Goal: Task Accomplishment & Management: Manage account settings

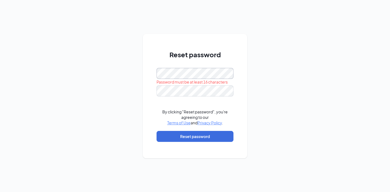
click at [147, 70] on div "Reset password Password must be at least 16 characters By clicking "Reset passw…" at bounding box center [195, 96] width 104 height 125
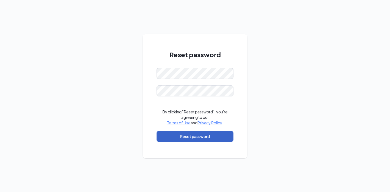
click at [190, 138] on button "Reset password" at bounding box center [195, 136] width 77 height 11
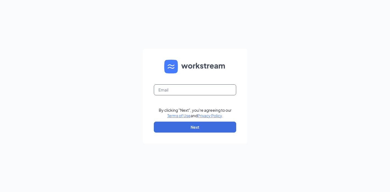
click at [183, 91] on input "text" at bounding box center [195, 90] width 82 height 11
type input "[EMAIL_ADDRESS][DOMAIN_NAME]"
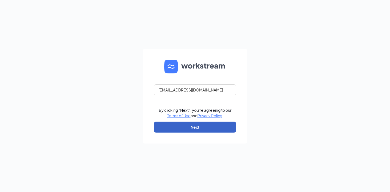
click at [195, 126] on button "Next" at bounding box center [195, 127] width 82 height 11
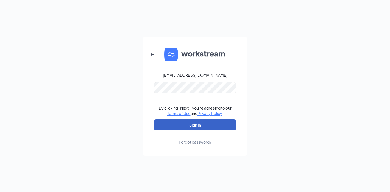
click at [194, 126] on button "Sign In" at bounding box center [195, 125] width 82 height 11
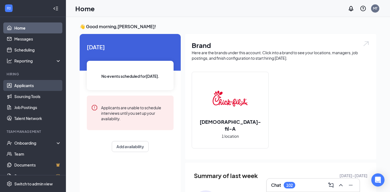
click at [31, 83] on link "Applicants" at bounding box center [37, 85] width 47 height 11
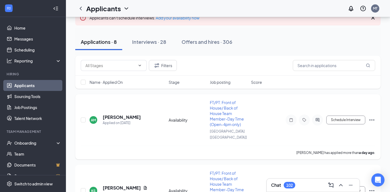
scroll to position [40, 0]
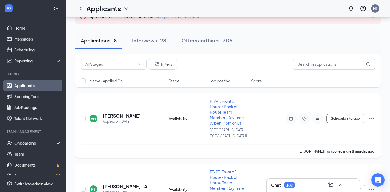
click at [374, 116] on icon "Ellipses" at bounding box center [372, 119] width 7 height 7
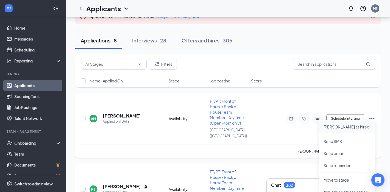
click at [341, 129] on p "[PERSON_NAME] as hired" at bounding box center [346, 126] width 47 height 5
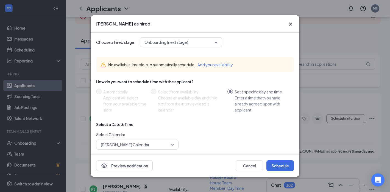
scroll to position [0, 0]
click at [185, 43] on span "Onboarding (next stage)" at bounding box center [166, 43] width 44 height 8
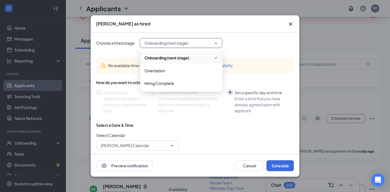
click at [186, 59] on span "Onboarding (next stage)" at bounding box center [166, 58] width 45 height 6
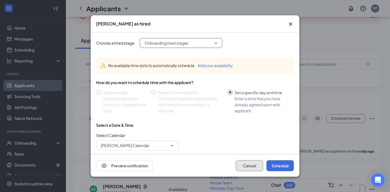
click at [252, 164] on button "Cancel" at bounding box center [249, 166] width 27 height 11
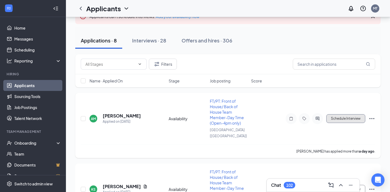
click at [351, 118] on button "Schedule Interview" at bounding box center [345, 119] width 39 height 9
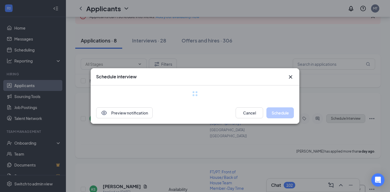
click at [339, 116] on div "Schedule interview Preview notification Cancel Schedule" at bounding box center [195, 96] width 390 height 192
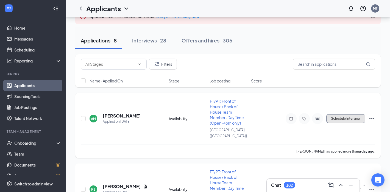
click at [339, 116] on button "Schedule Interview" at bounding box center [345, 119] width 39 height 9
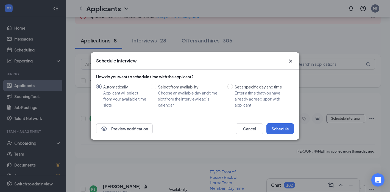
click at [290, 58] on icon "Cross" at bounding box center [290, 61] width 7 height 7
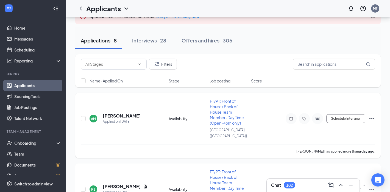
click at [373, 116] on icon "Ellipses" at bounding box center [372, 119] width 7 height 7
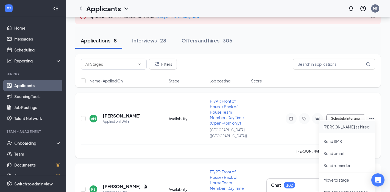
click at [342, 128] on p "[PERSON_NAME] as hired" at bounding box center [346, 126] width 47 height 5
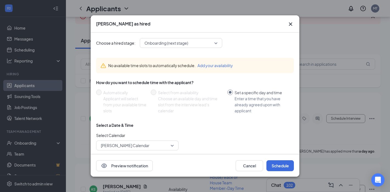
click at [179, 63] on div "No available time slots to automatically schedule. Add your availability" at bounding box center [198, 66] width 181 height 6
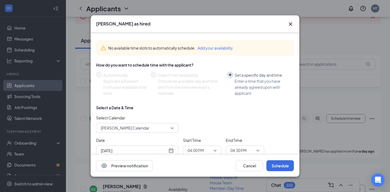
scroll to position [1, 0]
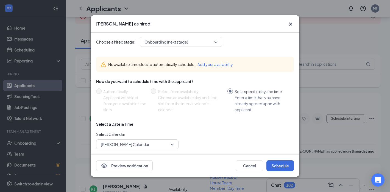
click at [292, 22] on icon "Cross" at bounding box center [290, 24] width 7 height 7
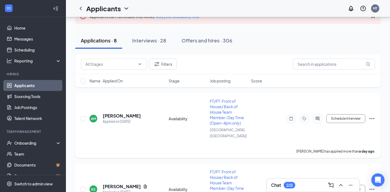
click at [375, 117] on icon "Ellipses" at bounding box center [372, 119] width 7 height 7
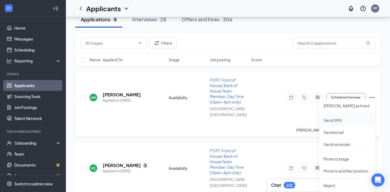
scroll to position [64, 0]
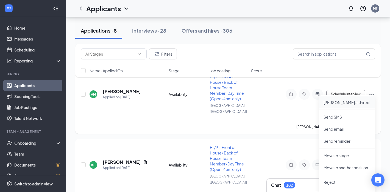
click at [351, 104] on p "[PERSON_NAME] as hired" at bounding box center [346, 102] width 47 height 5
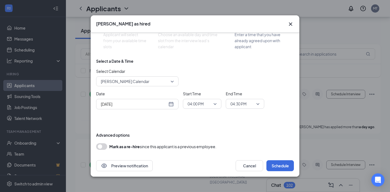
scroll to position [70, 0]
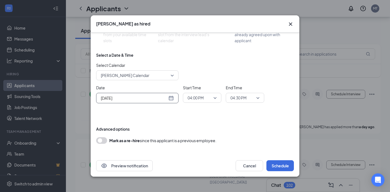
click at [172, 101] on div "[DATE]" at bounding box center [137, 98] width 73 height 6
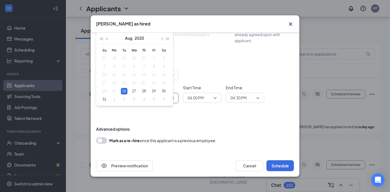
click at [186, 115] on div "Choose a hired stage: Onboarding (next stage) No available time slots to automa…" at bounding box center [195, 58] width 198 height 193
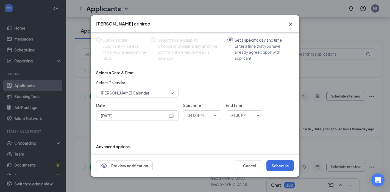
scroll to position [0, 0]
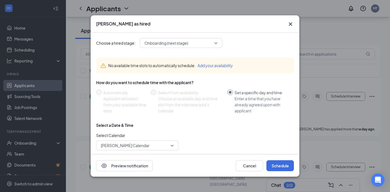
click at [294, 24] on icon "Cross" at bounding box center [290, 24] width 7 height 7
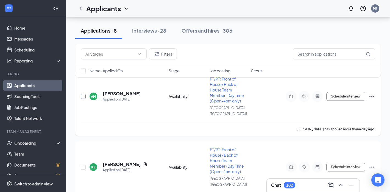
click at [84, 94] on input "checkbox" at bounding box center [83, 96] width 5 height 5
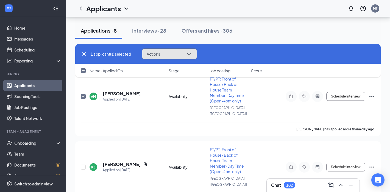
click at [190, 51] on icon "ChevronDown" at bounding box center [189, 54] width 7 height 7
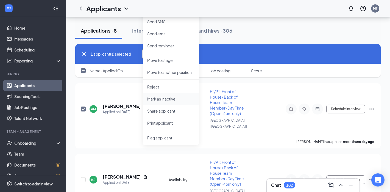
scroll to position [46, 0]
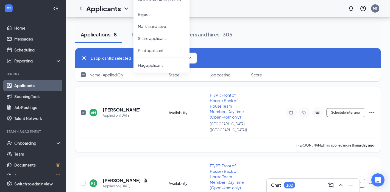
click at [84, 110] on input "checkbox" at bounding box center [83, 112] width 5 height 5
checkbox input "false"
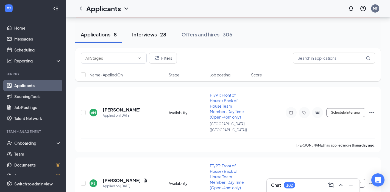
click at [153, 38] on button "Interviews · 28" at bounding box center [149, 34] width 45 height 16
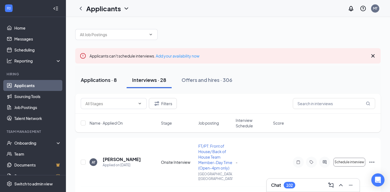
click at [100, 82] on div "Applications · 8" at bounding box center [99, 80] width 36 height 7
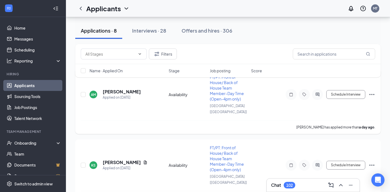
scroll to position [63, 0]
click at [319, 93] on icon "ActiveChat" at bounding box center [317, 95] width 7 height 4
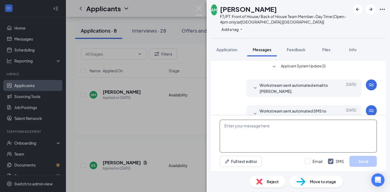
click at [238, 130] on textarea at bounding box center [298, 136] width 157 height 33
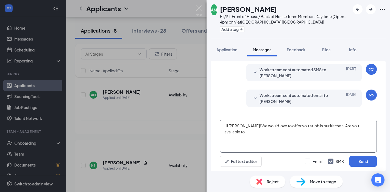
scroll to position [55, 0]
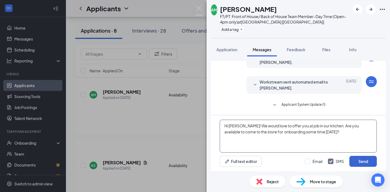
type textarea "Hi [PERSON_NAME]! We would love to offer you at job in our kitchen. Are you ava…"
click at [365, 162] on button "Send" at bounding box center [362, 161] width 27 height 11
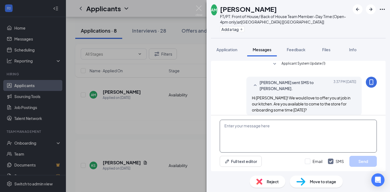
scroll to position [102, 0]
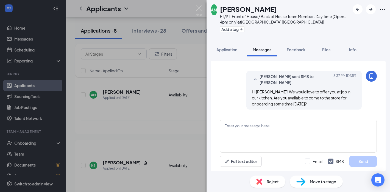
click at [309, 162] on input "Email" at bounding box center [314, 161] width 18 height 5
checkbox input "true"
click at [294, 93] on span "Hi [PERSON_NAME]! We would love to offer you at job in our kitchen. Are you ava…" at bounding box center [301, 98] width 99 height 17
click at [373, 76] on icon "MobileSms" at bounding box center [371, 76] width 4 height 5
click at [367, 79] on div at bounding box center [371, 76] width 11 height 11
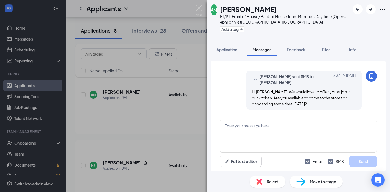
click at [373, 77] on icon "MobileSms" at bounding box center [371, 76] width 7 height 7
click at [344, 77] on span "[DATE] 3:37 PM" at bounding box center [344, 80] width 23 height 12
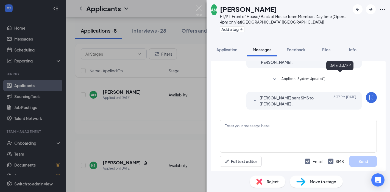
scroll to position [81, 0]
click at [316, 182] on span "Move to stage" at bounding box center [323, 182] width 26 height 6
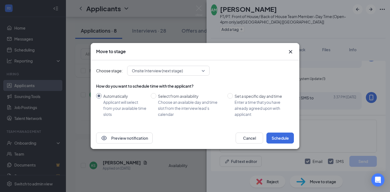
click at [194, 75] on span "Onsite Interview (next stage)" at bounding box center [166, 71] width 68 height 8
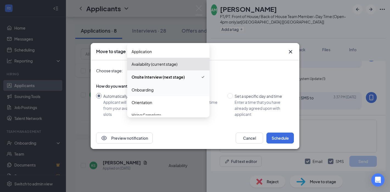
click at [186, 91] on span "Onboarding" at bounding box center [169, 90] width 74 height 6
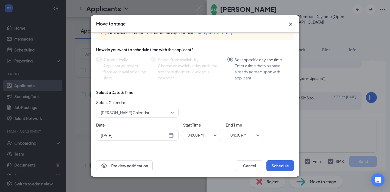
scroll to position [0, 0]
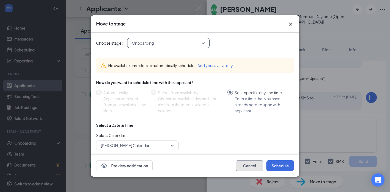
click at [254, 167] on button "Cancel" at bounding box center [249, 166] width 27 height 11
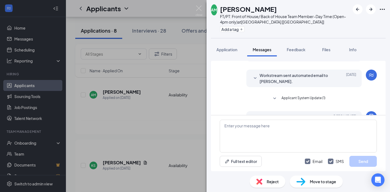
scroll to position [81, 0]
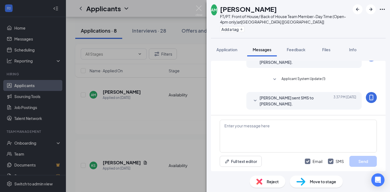
click at [256, 101] on icon "SmallChevronDown" at bounding box center [255, 101] width 7 height 7
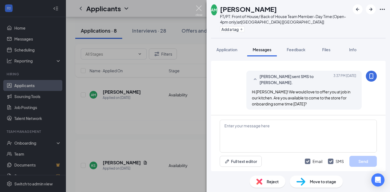
click at [202, 7] on img at bounding box center [199, 10] width 7 height 11
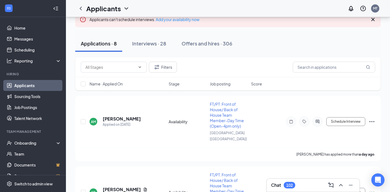
scroll to position [36, 0]
click at [151, 46] on div "Interviews · 28" at bounding box center [149, 43] width 34 height 7
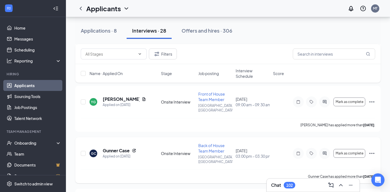
scroll to position [479, 0]
click at [346, 153] on span "Mark as complete" at bounding box center [350, 155] width 28 height 4
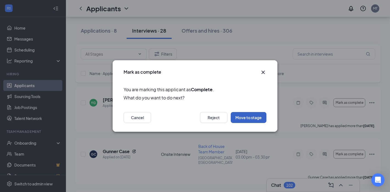
click at [253, 119] on button "Move to stage" at bounding box center [249, 117] width 36 height 11
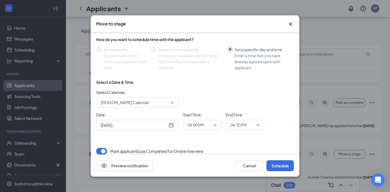
scroll to position [42, 0]
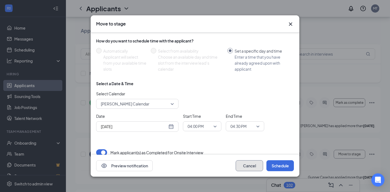
click at [250, 164] on button "Cancel" at bounding box center [249, 166] width 27 height 11
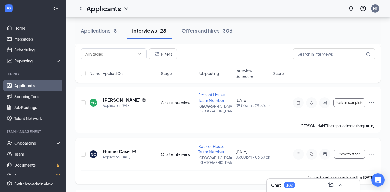
click at [373, 151] on icon "Ellipses" at bounding box center [372, 154] width 7 height 7
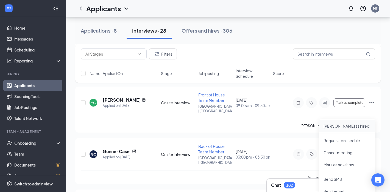
click at [343, 127] on p "[PERSON_NAME] as hired" at bounding box center [346, 126] width 47 height 5
type input "[DATE]"
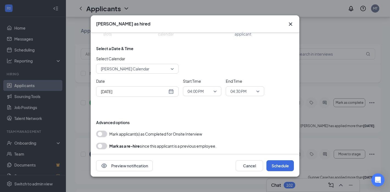
scroll to position [82, 0]
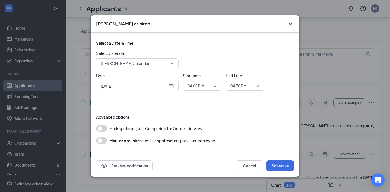
click at [103, 129] on button "button" at bounding box center [101, 128] width 11 height 7
click at [273, 168] on button "Schedule" at bounding box center [279, 166] width 27 height 11
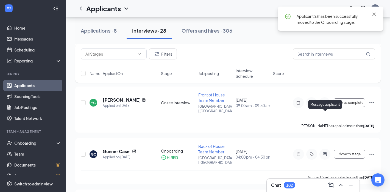
click at [320, 111] on div "Message applicant" at bounding box center [325, 105] width 34 height 11
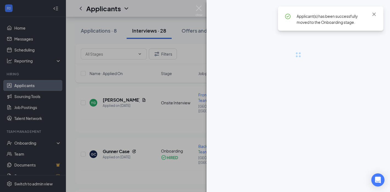
click at [326, 115] on div at bounding box center [297, 96] width 183 height 192
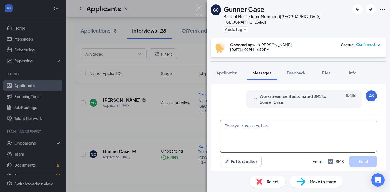
click at [274, 127] on textarea at bounding box center [298, 136] width 157 height 33
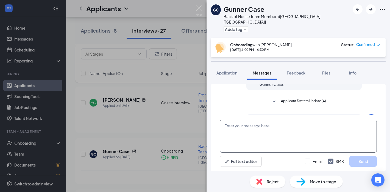
scroll to position [152, 0]
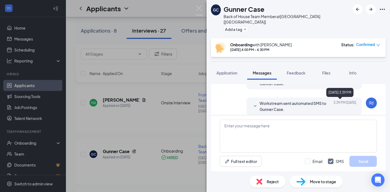
click at [347, 102] on span "[DATE] 3:39 PM" at bounding box center [344, 107] width 23 height 12
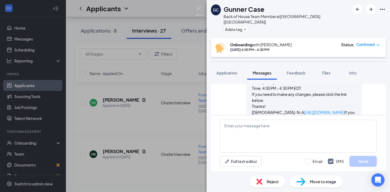
scroll to position [228, 0]
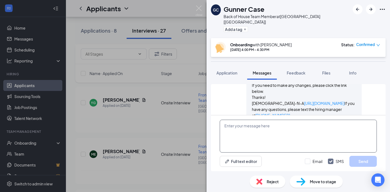
click at [254, 123] on textarea at bounding box center [298, 136] width 157 height 33
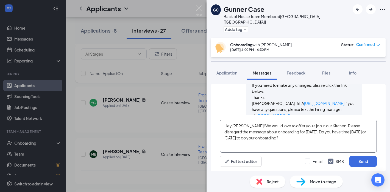
type textarea "Hey [PERSON_NAME]! We would love to offer you a job in our Kitchen. Please disr…"
click at [305, 162] on input "Email" at bounding box center [314, 161] width 18 height 5
checkbox input "true"
click at [355, 162] on button "Send" at bounding box center [362, 161] width 27 height 11
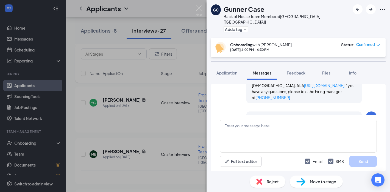
scroll to position [248, 0]
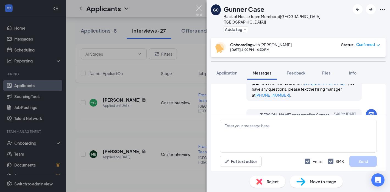
click at [199, 7] on img at bounding box center [199, 10] width 7 height 11
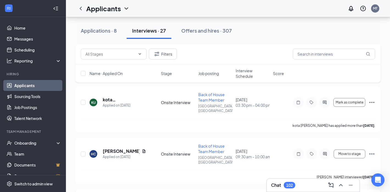
scroll to position [943, 0]
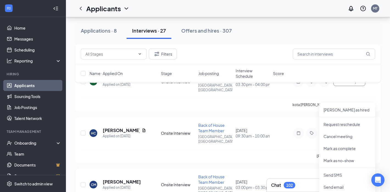
scroll to position [962, 0]
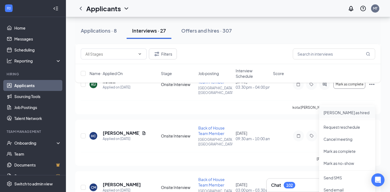
click at [326, 113] on p "[PERSON_NAME] as hired" at bounding box center [346, 112] width 47 height 5
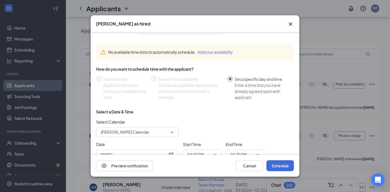
scroll to position [13, 0]
click at [230, 78] on input "Set a specific day and time Enter a time that you have already agreed upon with…" at bounding box center [229, 79] width 5 height 5
click at [232, 80] on input "Set a specific day and time Enter a time that you have already agreed upon with…" at bounding box center [229, 79] width 5 height 5
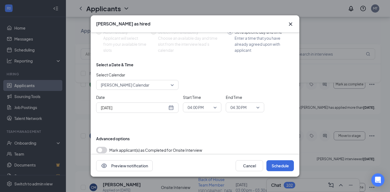
scroll to position [82, 0]
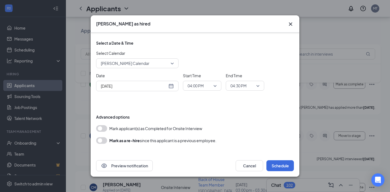
click at [292, 24] on icon "Cross" at bounding box center [290, 24] width 7 height 7
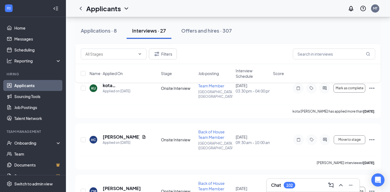
scroll to position [958, 0]
click at [324, 190] on icon "ActiveChat" at bounding box center [325, 192] width 4 height 4
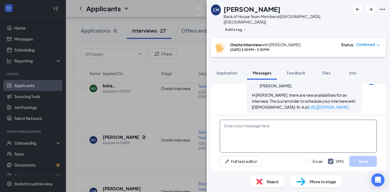
click at [251, 138] on textarea at bounding box center [298, 136] width 157 height 33
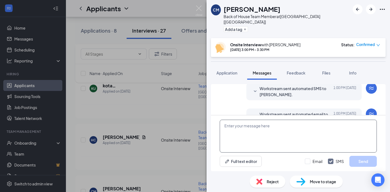
scroll to position [272, 0]
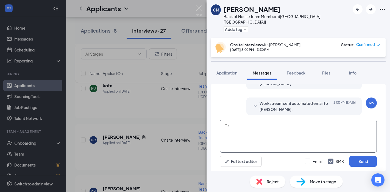
type textarea "C"
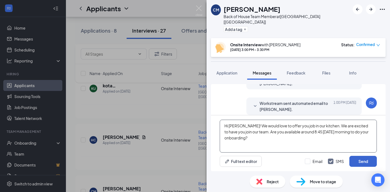
type textarea "Hi [PERSON_NAME]! We would love to offer you job in our kitchen. We are excited…"
click at [358, 160] on button "Send" at bounding box center [362, 161] width 27 height 11
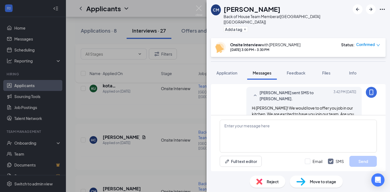
scroll to position [325, 0]
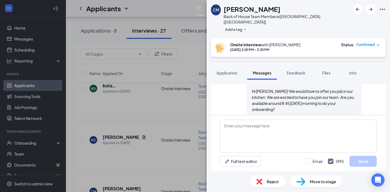
click at [200, 9] on img at bounding box center [199, 10] width 7 height 11
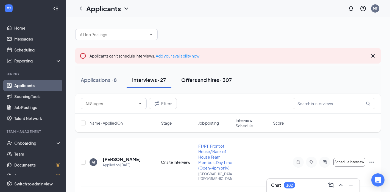
click at [193, 81] on div "Offers and hires · 307" at bounding box center [206, 80] width 51 height 7
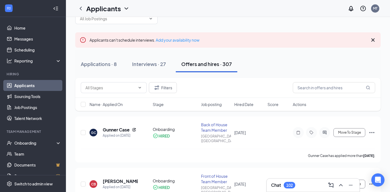
scroll to position [3, 0]
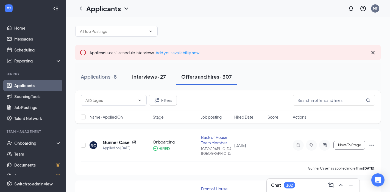
click at [153, 79] on div "Interviews · 27" at bounding box center [149, 76] width 34 height 7
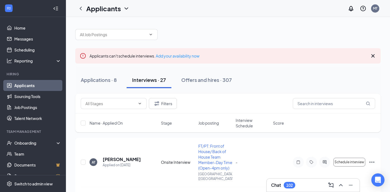
click at [287, 186] on div "102" at bounding box center [289, 185] width 7 height 5
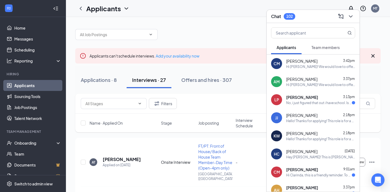
click at [296, 96] on span "[PERSON_NAME]" at bounding box center [302, 97] width 32 height 5
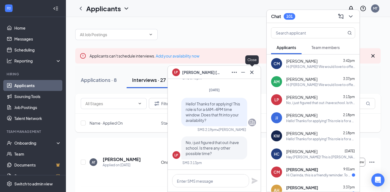
click at [253, 72] on icon "Cross" at bounding box center [251, 72] width 3 height 3
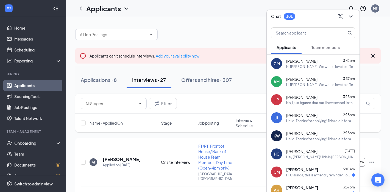
click at [373, 26] on div at bounding box center [227, 32] width 305 height 16
click at [372, 26] on div at bounding box center [227, 32] width 305 height 16
click at [360, 29] on div at bounding box center [227, 32] width 305 height 16
click at [96, 80] on div "Applications · 8" at bounding box center [99, 80] width 36 height 7
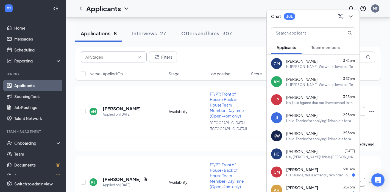
scroll to position [47, 0]
click at [370, 22] on div "Applications · 8 Interviews · 27 Offers and hires · 307" at bounding box center [227, 32] width 305 height 27
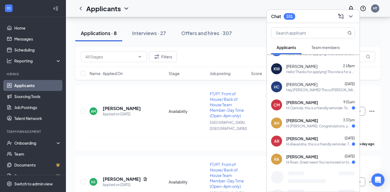
scroll to position [0, 0]
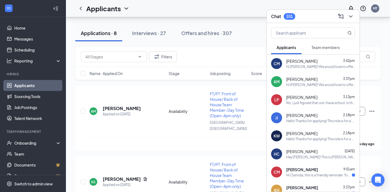
click at [315, 90] on div "AM [PERSON_NAME] 3:37pm Hi [PERSON_NAME]! We would love to offer you at job in …" at bounding box center [313, 82] width 93 height 18
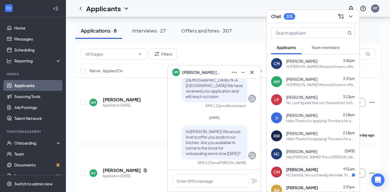
scroll to position [56, 0]
click at [252, 72] on icon "Cross" at bounding box center [252, 72] width 7 height 7
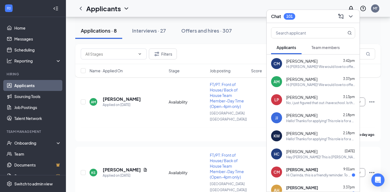
click at [364, 20] on div "Applications · 8 Interviews · 27 Offers and hires · 307" at bounding box center [227, 30] width 305 height 27
click at [351, 17] on icon "ChevronDown" at bounding box center [351, 16] width 4 height 2
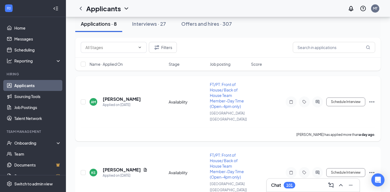
scroll to position [41, 0]
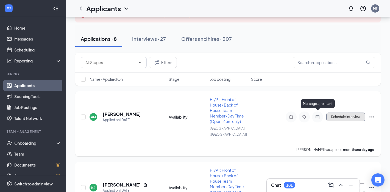
click at [349, 113] on button "Schedule Interview" at bounding box center [345, 117] width 39 height 9
click at [373, 112] on body "Home Messages Scheduling Reporting Hiring Applicants Sourcing Tools Job Posting…" at bounding box center [195, 55] width 390 height 192
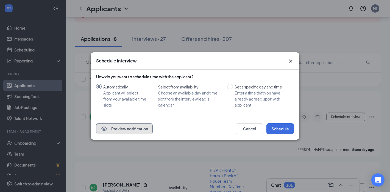
click at [137, 132] on button "Preview notification" at bounding box center [124, 129] width 57 height 11
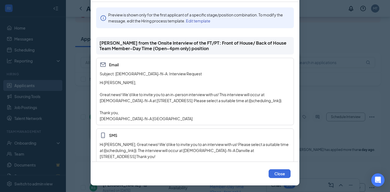
scroll to position [1, 0]
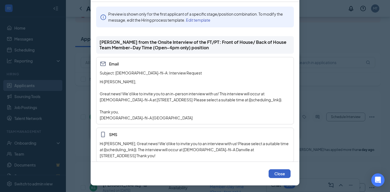
click at [277, 172] on button "Close" at bounding box center [280, 174] width 22 height 9
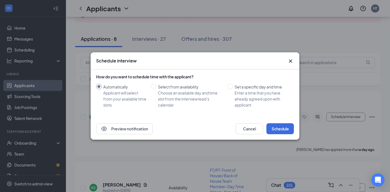
click at [291, 64] on icon "Cross" at bounding box center [290, 61] width 7 height 7
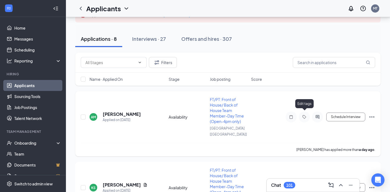
click at [306, 115] on icon "Tag" at bounding box center [304, 117] width 7 height 4
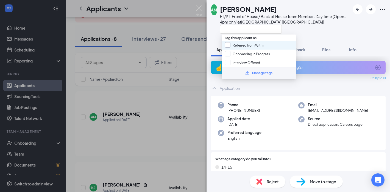
click at [253, 45] on input "Referred from Within" at bounding box center [245, 45] width 40 height 6
checkbox input "true"
click at [304, 184] on img at bounding box center [300, 182] width 9 height 8
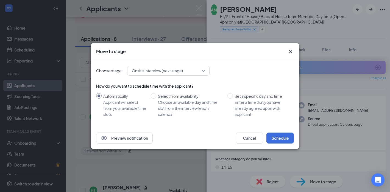
click at [201, 71] on span "Onsite Interview (next stage)" at bounding box center [168, 71] width 73 height 8
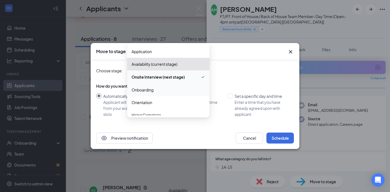
click at [180, 88] on span "Onboarding" at bounding box center [169, 90] width 74 height 6
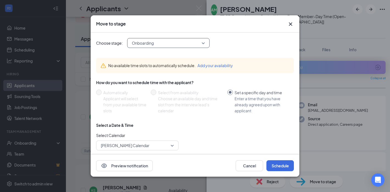
click at [230, 92] on input "Set a specific day and time Enter a time that you have already agreed upon with…" at bounding box center [229, 92] width 5 height 5
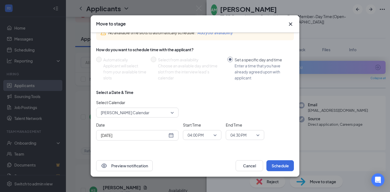
click at [166, 114] on span "[PERSON_NAME] Calendar" at bounding box center [135, 113] width 68 height 8
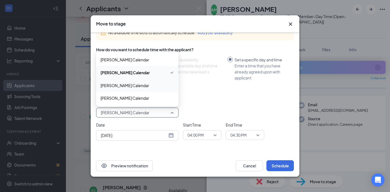
click at [208, 100] on div "Select Calendar [PERSON_NAME] Calendar 216077 127490 106841 [PERSON_NAME] Calen…" at bounding box center [195, 109] width 198 height 18
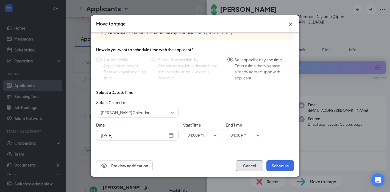
click at [248, 169] on button "Cancel" at bounding box center [249, 166] width 27 height 11
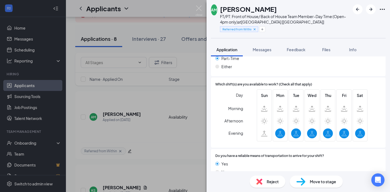
scroll to position [588, 0]
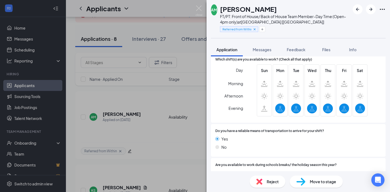
click at [383, 8] on icon "Ellipses" at bounding box center [382, 9] width 7 height 7
click at [199, 8] on img at bounding box center [199, 10] width 7 height 11
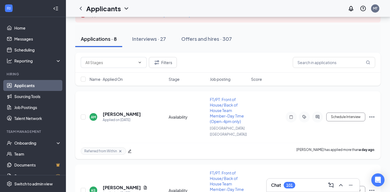
click at [371, 115] on icon "Ellipses" at bounding box center [372, 117] width 7 height 7
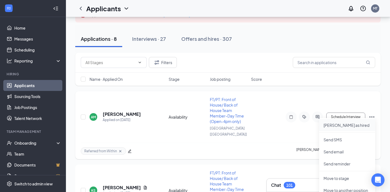
click at [352, 128] on p "[PERSON_NAME] as hired" at bounding box center [346, 125] width 47 height 5
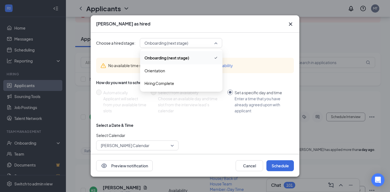
click at [210, 45] on span "Onboarding (next stage)" at bounding box center [178, 43] width 68 height 8
click at [191, 83] on span "Hiring Complete" at bounding box center [181, 83] width 74 height 6
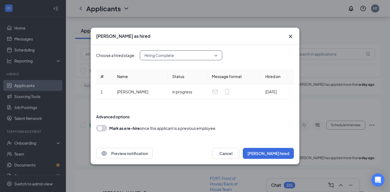
scroll to position [106, 0]
click at [291, 37] on icon "Cross" at bounding box center [290, 36] width 3 height 3
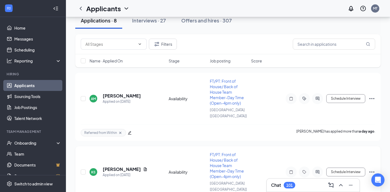
scroll to position [10, 0]
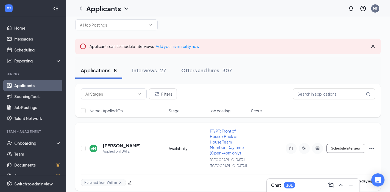
click at [373, 146] on icon "Ellipses" at bounding box center [372, 149] width 7 height 7
click at [342, 157] on p "[PERSON_NAME] as hired" at bounding box center [346, 156] width 47 height 5
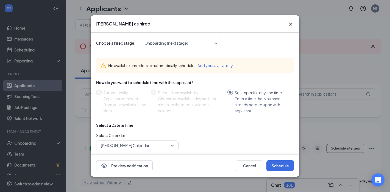
click at [204, 46] on span "Onboarding (next stage)" at bounding box center [178, 43] width 68 height 8
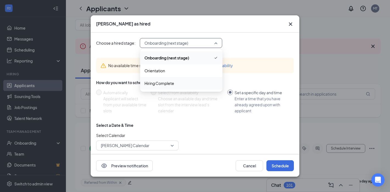
click at [177, 83] on span "Hiring Complete" at bounding box center [181, 83] width 74 height 6
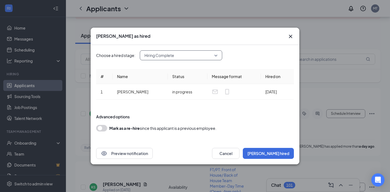
scroll to position [45, 0]
click at [280, 158] on button "[PERSON_NAME] hired" at bounding box center [268, 153] width 51 height 11
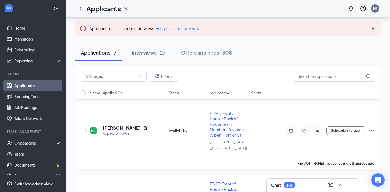
scroll to position [27, 0]
click at [146, 52] on div "Interviews · 27" at bounding box center [149, 52] width 34 height 7
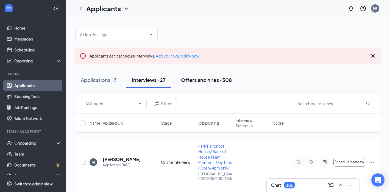
click at [196, 79] on div "Offers and hires · 308" at bounding box center [206, 80] width 51 height 7
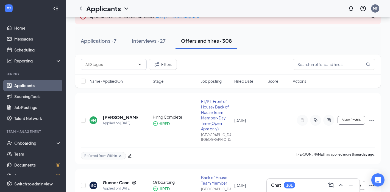
scroll to position [40, 0]
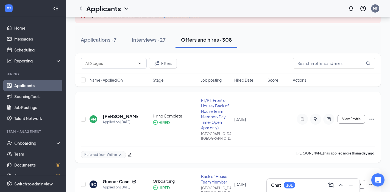
click at [325, 119] on div at bounding box center [328, 119] width 11 height 11
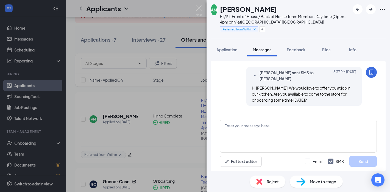
scroll to position [118, 0]
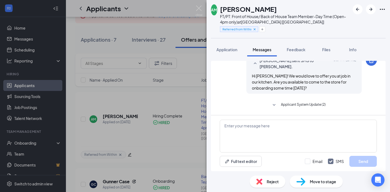
click at [302, 106] on span "Applicant System Update (2)" at bounding box center [303, 105] width 45 height 7
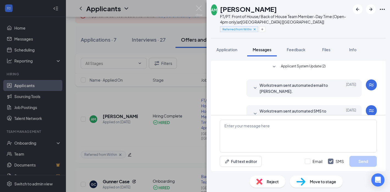
scroll to position [149, 0]
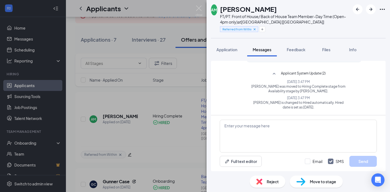
click at [202, 9] on img at bounding box center [199, 10] width 7 height 11
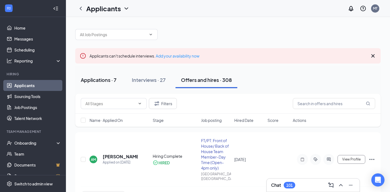
click at [103, 78] on div "Applications · 7" at bounding box center [99, 80] width 36 height 7
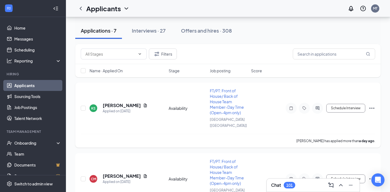
scroll to position [51, 0]
click at [208, 27] on div "Offers and hires · 308" at bounding box center [206, 30] width 51 height 7
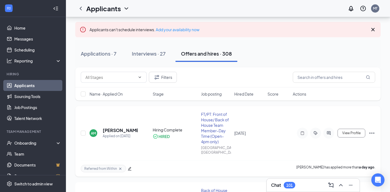
scroll to position [34, 0]
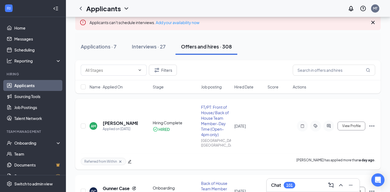
click at [174, 123] on div "Hiring Complete HIRED" at bounding box center [175, 126] width 45 height 12
click at [166, 122] on div "Hiring Complete" at bounding box center [175, 122] width 45 height 5
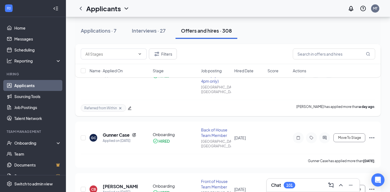
scroll to position [88, 0]
click at [120, 107] on icon "Cross" at bounding box center [120, 108] width 2 height 2
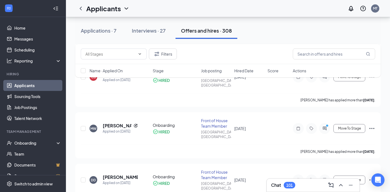
scroll to position [197, 0]
click at [214, 118] on div "Front of House Team Member" at bounding box center [216, 123] width 30 height 11
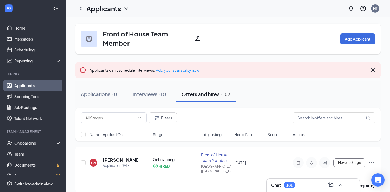
click at [287, 187] on div "101" at bounding box center [289, 185] width 7 height 5
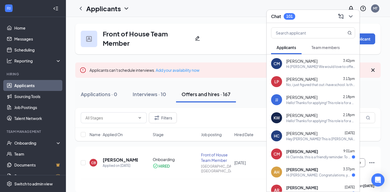
click at [302, 65] on div "Hi [PERSON_NAME]! We would love to offer you job in our kitchen. We are excited…" at bounding box center [320, 67] width 69 height 5
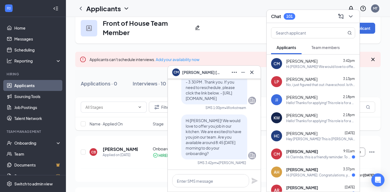
click at [249, 71] on icon "Cross" at bounding box center [252, 72] width 7 height 7
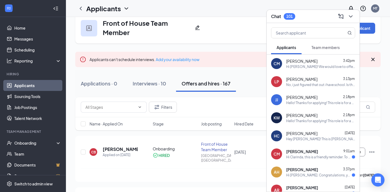
click at [245, 12] on div "Applicants MT" at bounding box center [228, 8] width 324 height 17
click at [352, 17] on icon "ChevronDown" at bounding box center [350, 16] width 7 height 7
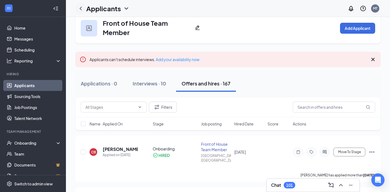
click at [83, 6] on icon "ChevronLeft" at bounding box center [80, 8] width 7 height 7
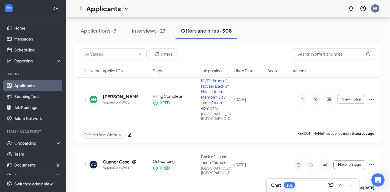
scroll to position [60, 0]
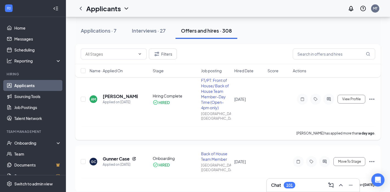
click at [372, 99] on icon "Ellipses" at bounding box center [371, 99] width 5 height 1
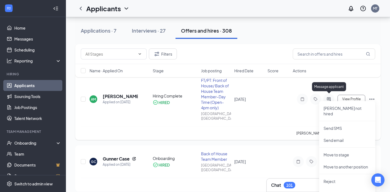
click at [329, 99] on icon "ActiveChat" at bounding box center [328, 99] width 7 height 4
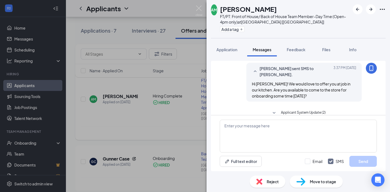
scroll to position [118, 0]
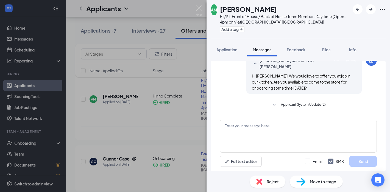
click at [314, 105] on span "Applicant System Update (2)" at bounding box center [303, 105] width 45 height 7
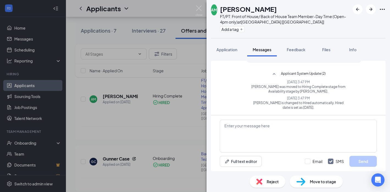
scroll to position [149, 0]
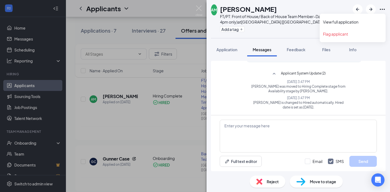
click at [383, 9] on icon "Ellipses" at bounding box center [382, 9] width 7 height 7
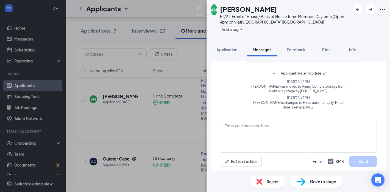
click at [181, 40] on div "AM [PERSON_NAME] FT/PT: Front of House/ Back of House Team Member-Day Time (Ope…" at bounding box center [195, 96] width 390 height 192
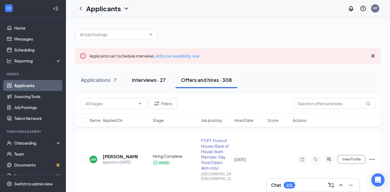
click at [144, 76] on button "Interviews · 27" at bounding box center [148, 80] width 45 height 16
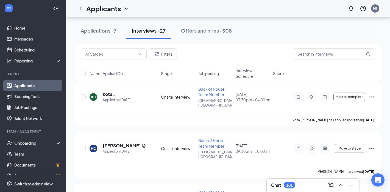
scroll to position [944, 0]
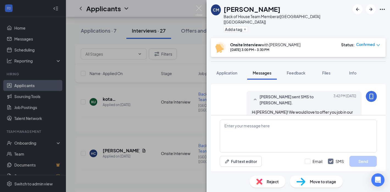
scroll to position [271, 0]
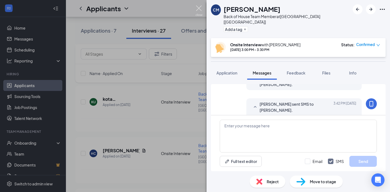
click at [199, 9] on img at bounding box center [199, 10] width 7 height 11
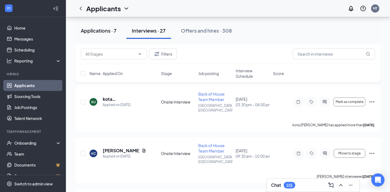
click at [105, 32] on div "Applications · 7" at bounding box center [99, 30] width 36 height 7
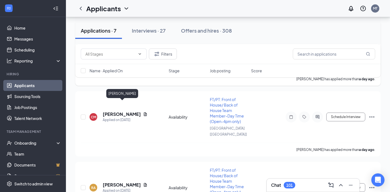
scroll to position [112, 0]
click at [202, 29] on div "Offers and hires · 308" at bounding box center [206, 30] width 51 height 7
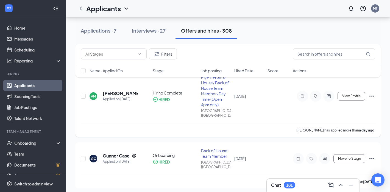
scroll to position [67, 0]
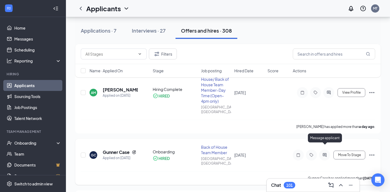
click at [323, 154] on icon "ActiveChat" at bounding box center [325, 156] width 4 height 4
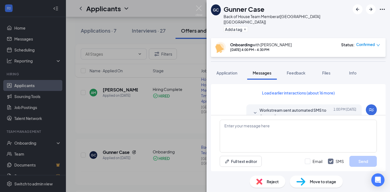
scroll to position [207, 0]
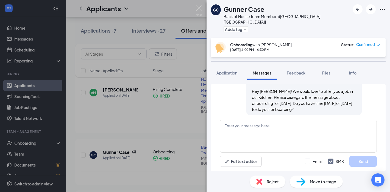
click at [370, 42] on span "Confirmed" at bounding box center [365, 44] width 19 height 5
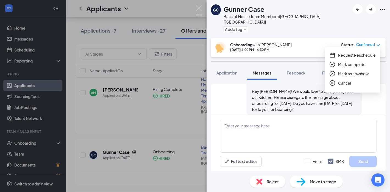
click at [346, 82] on span "Cancel" at bounding box center [344, 83] width 13 height 6
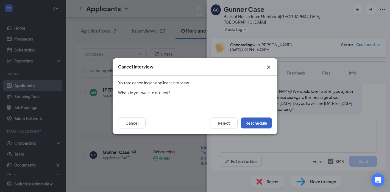
click at [249, 125] on button "Reschedule" at bounding box center [256, 123] width 31 height 11
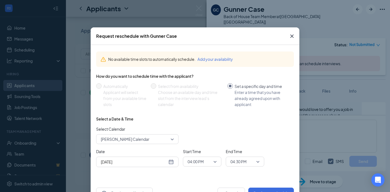
click at [294, 37] on icon "Cross" at bounding box center [292, 36] width 7 height 7
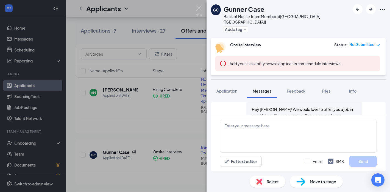
click at [367, 42] on span "Not Submitted" at bounding box center [361, 44] width 25 height 5
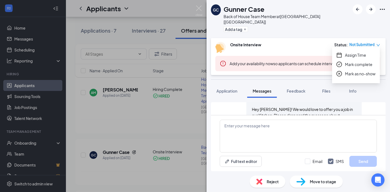
click at [355, 25] on div "GC Gunner Case Back of House Team Member at [GEOGRAPHIC_DATA] [[GEOGRAPHIC_DATA…" at bounding box center [297, 19] width 183 height 38
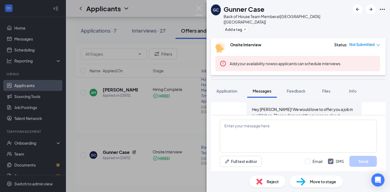
click at [379, 43] on icon "down" at bounding box center [378, 45] width 4 height 4
click at [366, 23] on div "GC Gunner Case Back of House Team Member at [GEOGRAPHIC_DATA] [[GEOGRAPHIC_DATA…" at bounding box center [297, 19] width 183 height 38
click at [358, 42] on span "Not Submitted" at bounding box center [361, 44] width 25 height 5
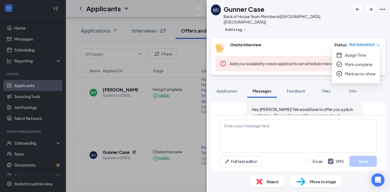
click at [368, 64] on span "Mark complete" at bounding box center [358, 65] width 27 height 6
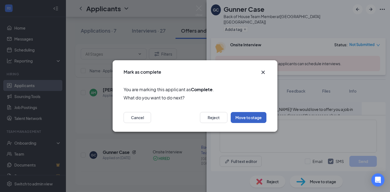
click at [240, 115] on button "Move to stage" at bounding box center [249, 117] width 36 height 11
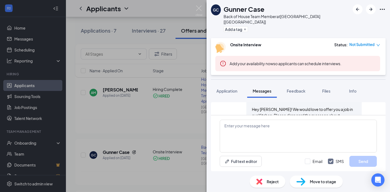
type input "[DATE]"
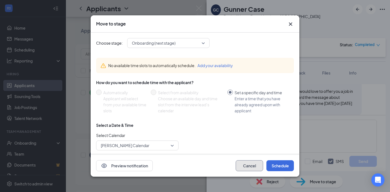
click at [261, 167] on button "Cancel" at bounding box center [249, 166] width 27 height 11
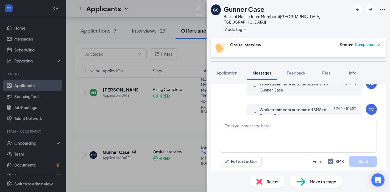
scroll to position [90, 0]
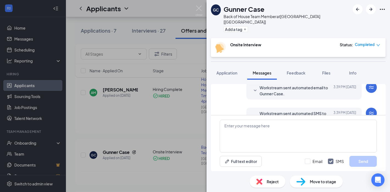
click at [203, 24] on div "GC Gunner Case Back of House Team Member at [GEOGRAPHIC_DATA] [[GEOGRAPHIC_DATA…" at bounding box center [195, 96] width 390 height 192
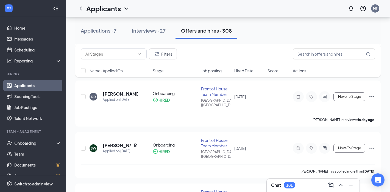
scroll to position [316, 0]
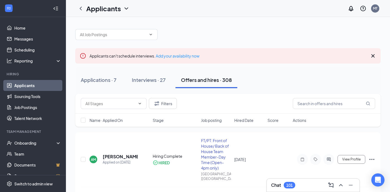
scroll to position [1, 0]
click at [372, 57] on icon "Cross" at bounding box center [373, 55] width 7 height 7
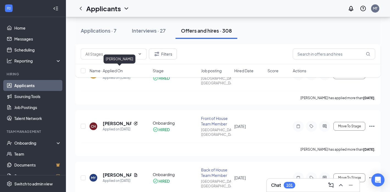
scroll to position [589, 0]
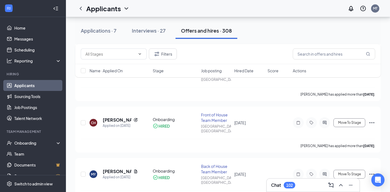
click at [292, 186] on div "102" at bounding box center [289, 185] width 7 height 5
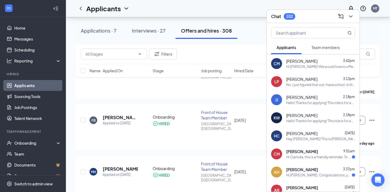
scroll to position [436, 0]
click at [286, 14] on div "102" at bounding box center [289, 16] width 7 height 5
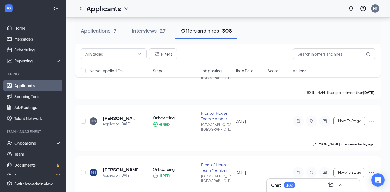
click at [292, 183] on div "102" at bounding box center [290, 185] width 12 height 7
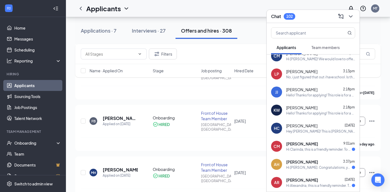
scroll to position [0, 0]
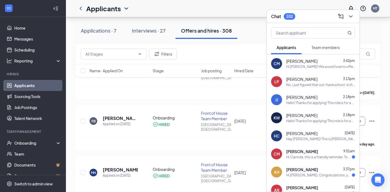
click at [248, 27] on div "Applications · 7 Interviews · 27 Offers and hires · 308" at bounding box center [227, 31] width 305 height 16
click at [191, 34] on button "Offers and hires · 308" at bounding box center [206, 31] width 62 height 16
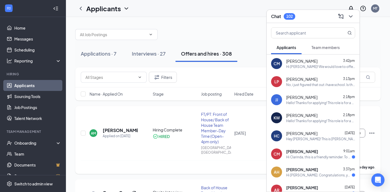
scroll to position [27, 0]
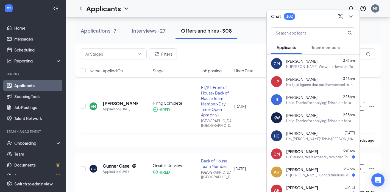
click at [352, 15] on icon "ChevronDown" at bounding box center [350, 16] width 7 height 7
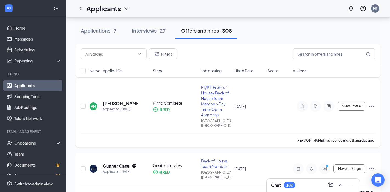
click at [330, 105] on icon "ActiveChat" at bounding box center [329, 107] width 4 height 4
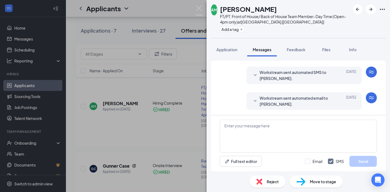
scroll to position [8, 0]
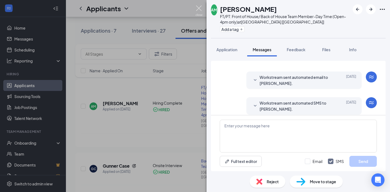
click at [200, 8] on img at bounding box center [199, 10] width 7 height 11
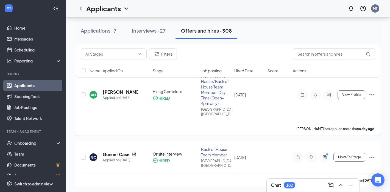
scroll to position [45, 0]
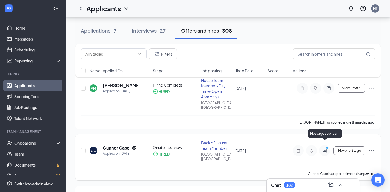
click at [327, 147] on icon "PrimaryDot" at bounding box center [328, 149] width 7 height 4
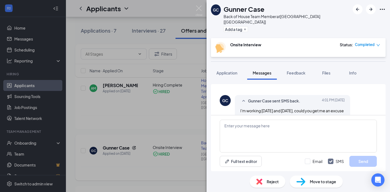
scroll to position [258, 0]
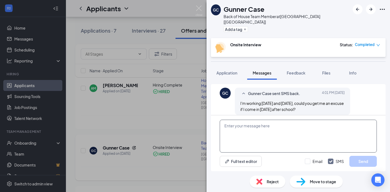
click at [303, 130] on textarea at bounding box center [298, 136] width 157 height 33
type textarea "Do you work Friday? We could do after school that day."
click at [362, 164] on button "Send" at bounding box center [362, 161] width 27 height 11
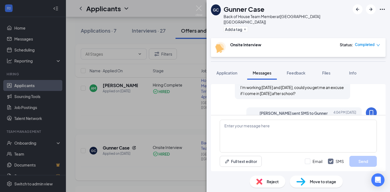
scroll to position [300, 0]
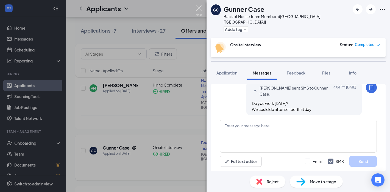
click at [200, 9] on img at bounding box center [199, 10] width 7 height 11
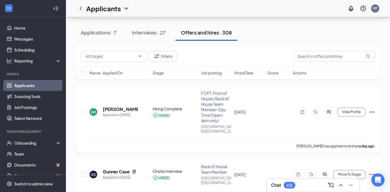
scroll to position [7, 0]
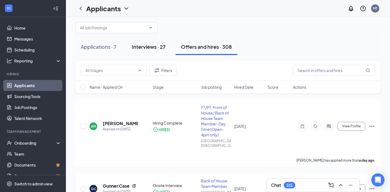
click at [150, 43] on div "Interviews · 27" at bounding box center [149, 46] width 34 height 7
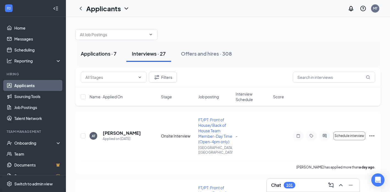
click at [97, 55] on div "Applications · 7" at bounding box center [99, 53] width 36 height 7
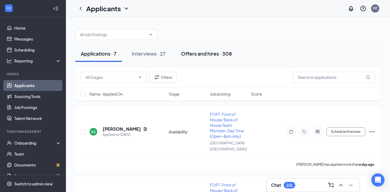
click at [202, 51] on div "Offers and hires · 308" at bounding box center [206, 53] width 51 height 7
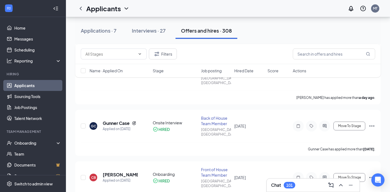
scroll to position [71, 0]
click at [312, 121] on div at bounding box center [311, 125] width 11 height 11
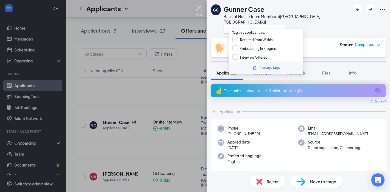
click at [200, 8] on img at bounding box center [199, 10] width 7 height 11
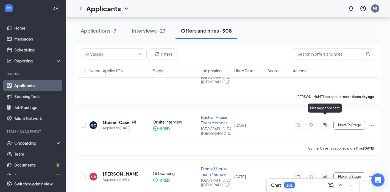
click at [326, 124] on icon "ActiveChat" at bounding box center [325, 126] width 4 height 4
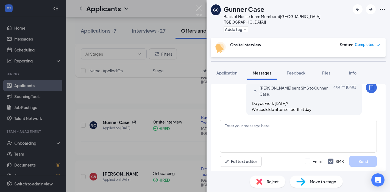
scroll to position [274, 0]
click at [199, 10] on img at bounding box center [199, 10] width 7 height 11
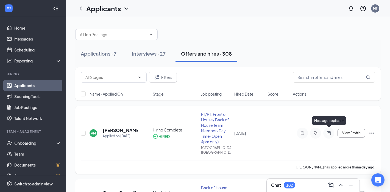
click at [328, 132] on icon "ActiveChat" at bounding box center [329, 134] width 4 height 4
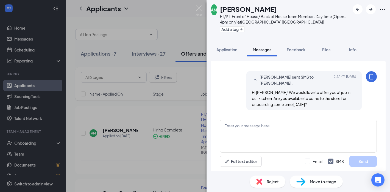
scroll to position [101, 0]
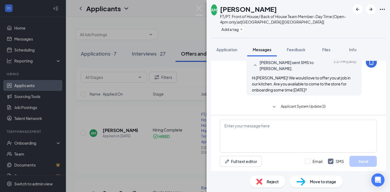
scroll to position [118, 0]
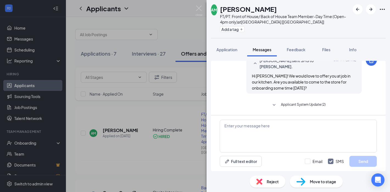
click at [287, 102] on span "Applicant System Update (2)" at bounding box center [303, 105] width 45 height 7
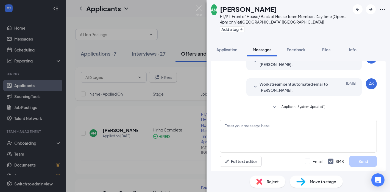
scroll to position [149, 0]
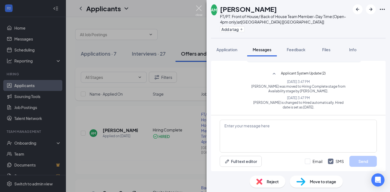
click at [196, 5] on img at bounding box center [199, 10] width 7 height 11
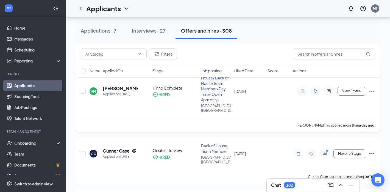
scroll to position [43, 0]
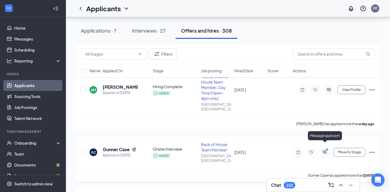
click at [324, 150] on icon "ActiveChat" at bounding box center [324, 152] width 7 height 4
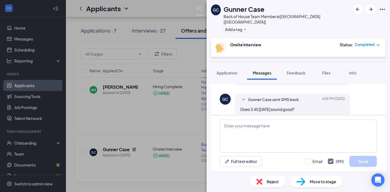
scroll to position [260, 0]
click at [256, 126] on textarea at bounding box center [298, 136] width 157 height 33
type textarea "p"
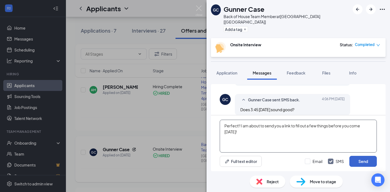
type textarea "Perfect!! I am about to send you a link to fill out a few things before you com…"
click at [362, 164] on button "Send" at bounding box center [362, 161] width 27 height 11
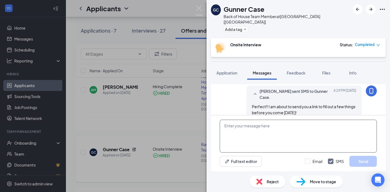
scroll to position [301, 0]
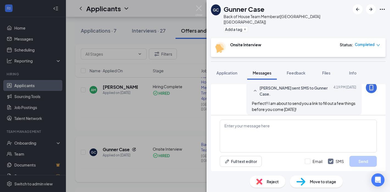
click at [365, 43] on div "Status : Completed" at bounding box center [360, 47] width 40 height 11
click at [356, 38] on div "Onsite Interview Status : Completed" at bounding box center [298, 47] width 175 height 19
click at [196, 11] on img at bounding box center [199, 10] width 7 height 11
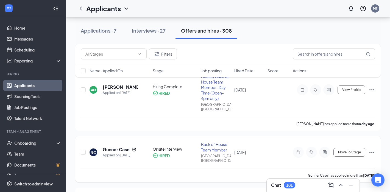
click at [376, 147] on div "GC Gunner Case Applied on Aug 19 Onsite Interview HIRED Back of House Team Memb…" at bounding box center [227, 159] width 305 height 46
click at [370, 149] on icon "Ellipses" at bounding box center [372, 152] width 7 height 7
click at [351, 151] on span "Move To Stage" at bounding box center [349, 153] width 23 height 4
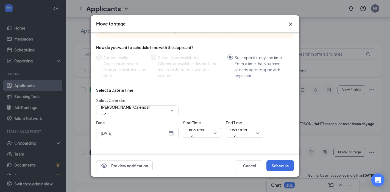
scroll to position [37, 0]
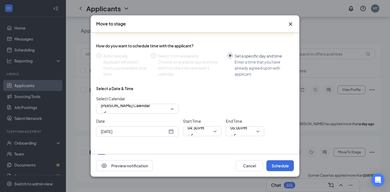
click at [171, 135] on div "[DATE]" at bounding box center [137, 132] width 73 height 6
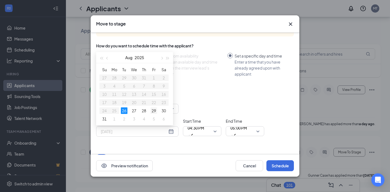
type input "Aug 29, 2025"
click at [153, 111] on div "29" at bounding box center [153, 111] width 7 height 7
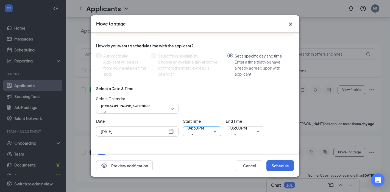
click at [217, 131] on div "04:30 PM" at bounding box center [202, 132] width 38 height 10
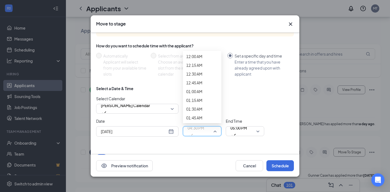
scroll to position [777, 0]
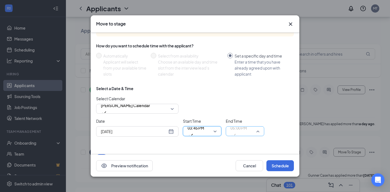
click at [244, 131] on span "05:00 PM" at bounding box center [238, 128] width 16 height 8
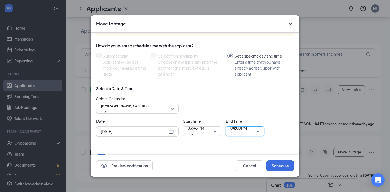
click at [241, 129] on span "04:00 PM" at bounding box center [238, 128] width 16 height 8
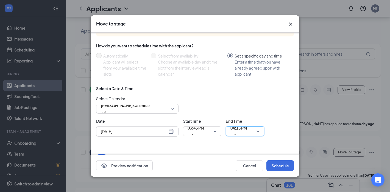
click at [281, 134] on div "Date Aug 29, 2025 Aug 2025 Su Mo Tu We Th Fr Sa 27 28 29 30 31 1 2 3 4 5 6 7 8 …" at bounding box center [195, 127] width 198 height 19
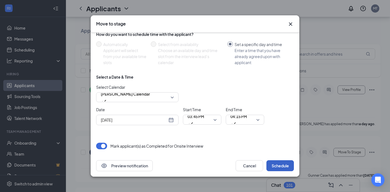
click at [280, 166] on button "Schedule" at bounding box center [279, 166] width 27 height 11
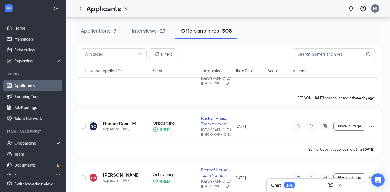
scroll to position [69, 0]
